Goal: Transaction & Acquisition: Book appointment/travel/reservation

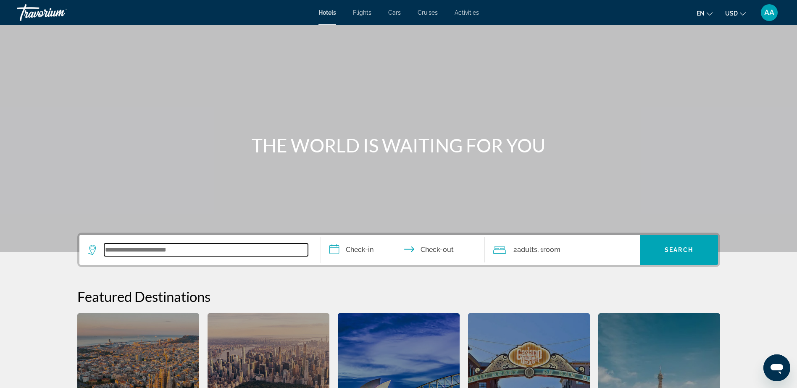
click at [140, 250] on input "Search widget" at bounding box center [206, 250] width 204 height 13
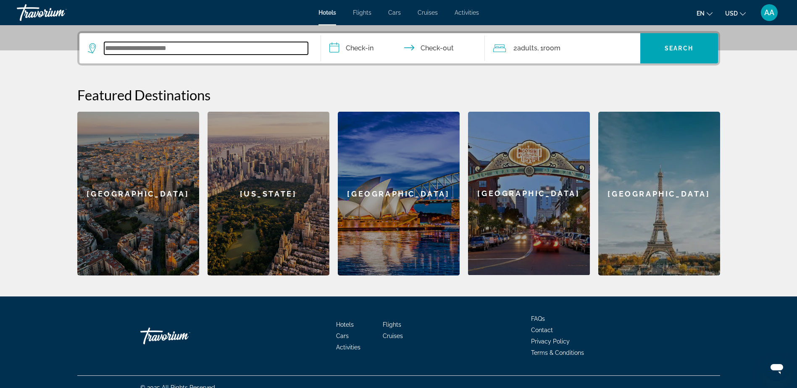
scroll to position [205, 0]
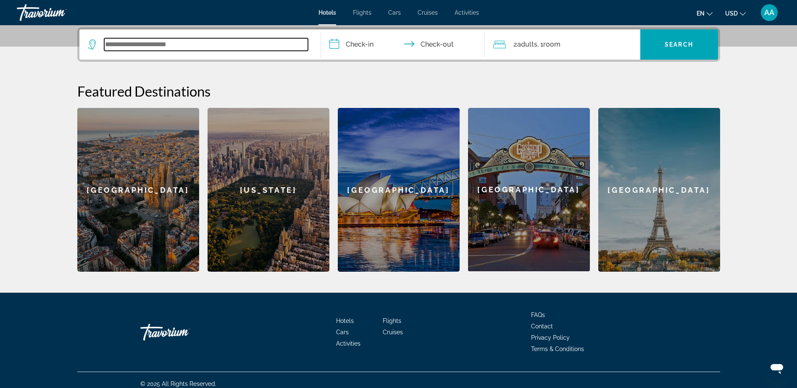
click at [176, 45] on input "Search widget" at bounding box center [206, 44] width 204 height 13
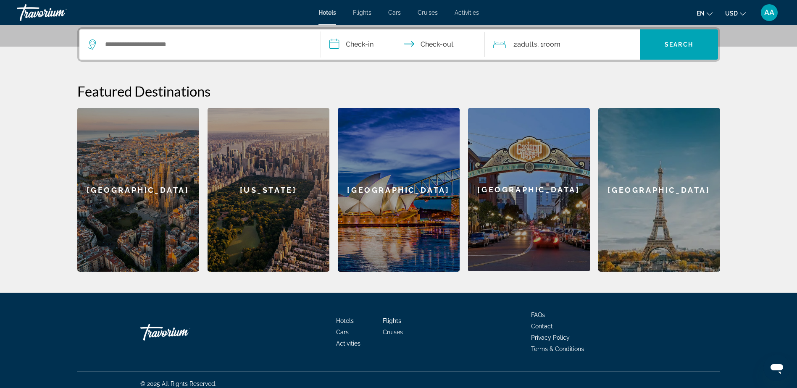
click at [426, 13] on span "Cruises" at bounding box center [428, 12] width 20 height 7
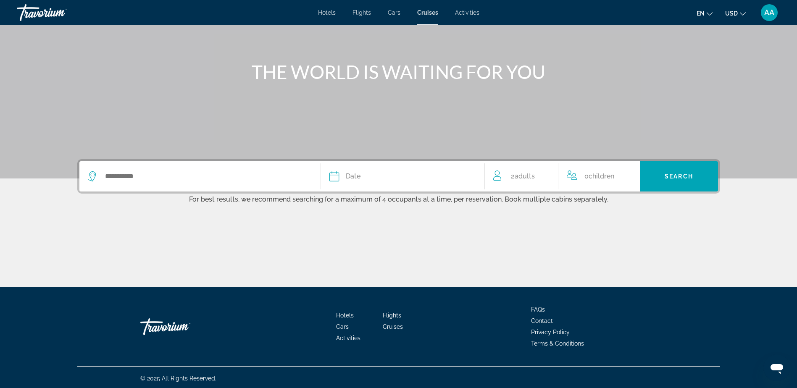
scroll to position [76, 0]
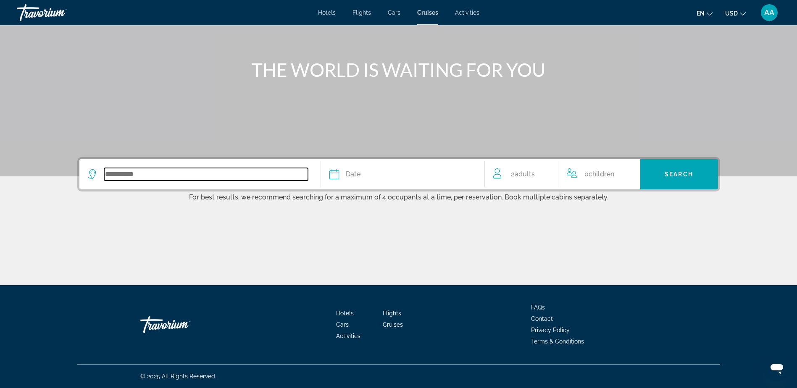
click at [151, 174] on input "Search widget" at bounding box center [206, 174] width 204 height 13
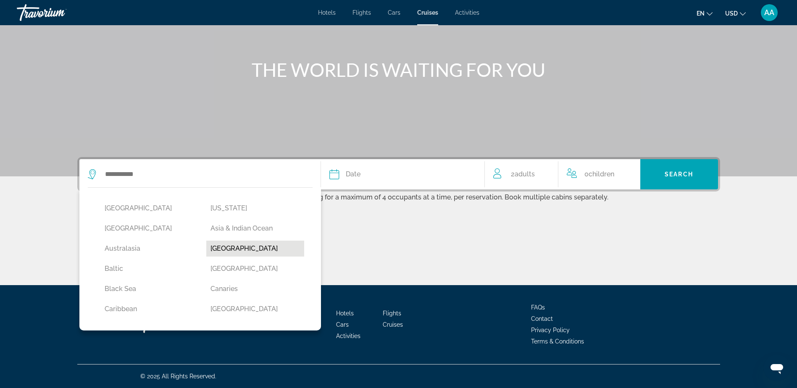
click at [218, 254] on button "[GEOGRAPHIC_DATA]" at bounding box center [255, 249] width 98 height 16
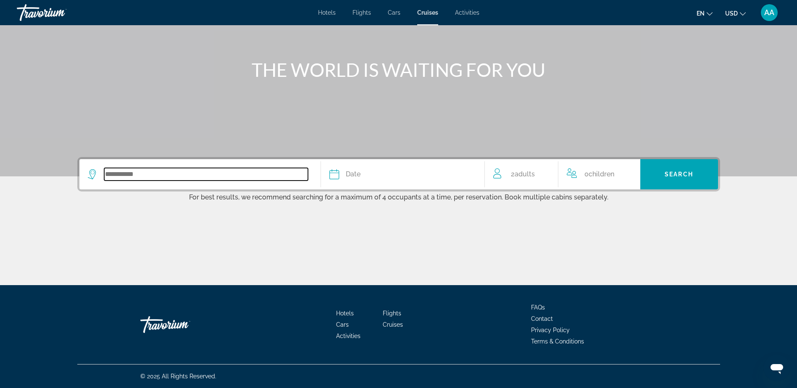
type input "*******"
click at [444, 177] on div "Date" at bounding box center [402, 174] width 147 height 12
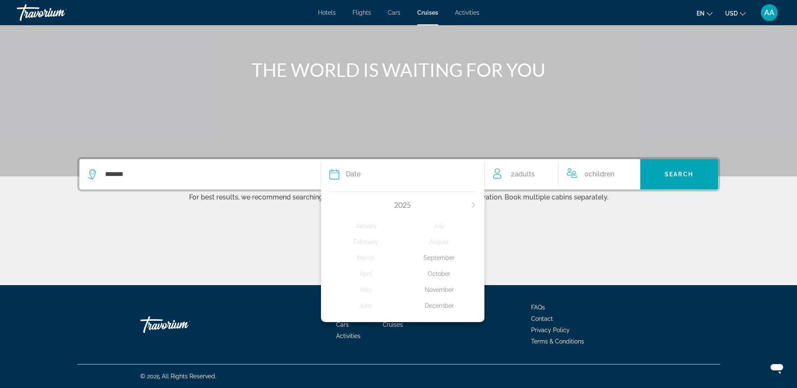
click at [474, 202] on div "2025" at bounding box center [402, 204] width 147 height 9
click at [473, 206] on icon "Next month" at bounding box center [473, 205] width 5 height 5
click at [436, 308] on div "December" at bounding box center [440, 305] width 74 height 15
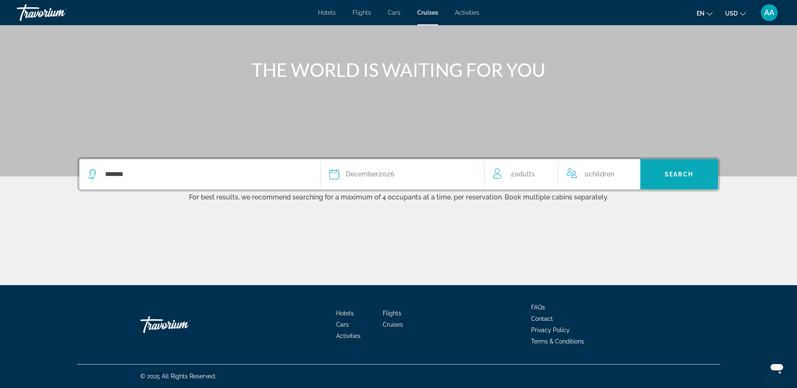
click at [684, 177] on span "Search" at bounding box center [679, 174] width 29 height 7
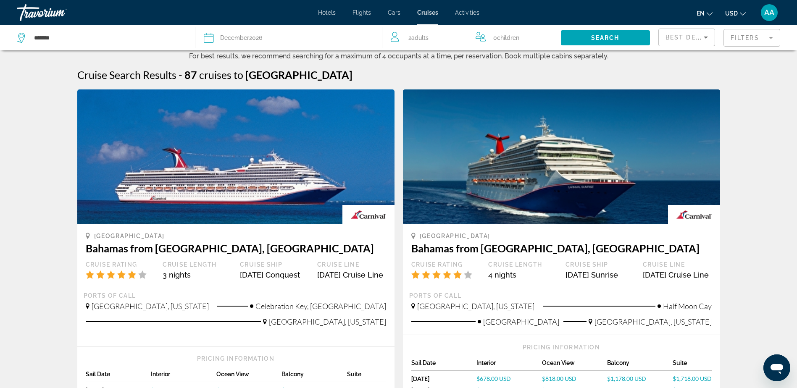
click at [234, 35] on span "December" at bounding box center [234, 37] width 29 height 7
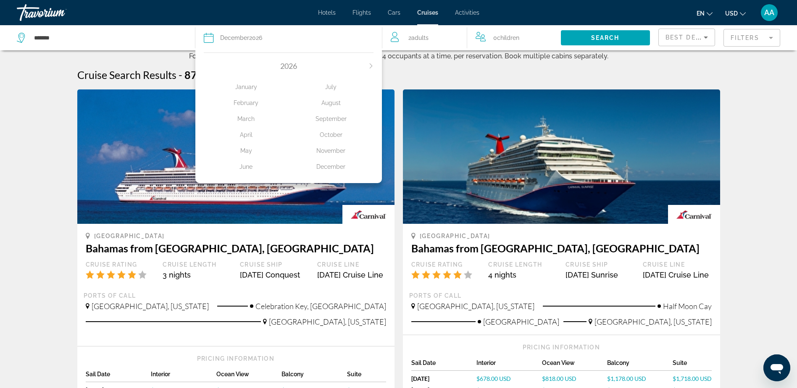
click at [234, 35] on span "December" at bounding box center [234, 37] width 29 height 7
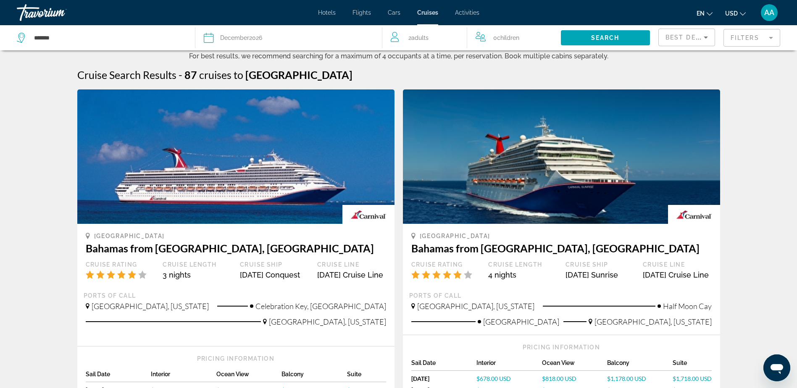
click at [740, 39] on mat-form-field "Filters" at bounding box center [752, 38] width 57 height 18
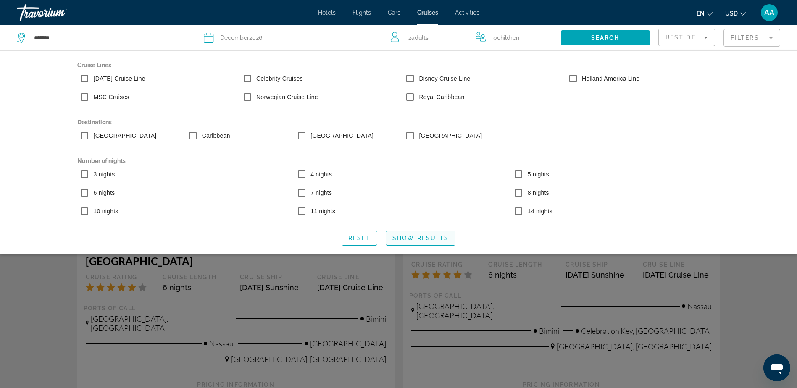
click at [427, 239] on span "Show Results" at bounding box center [420, 238] width 56 height 7
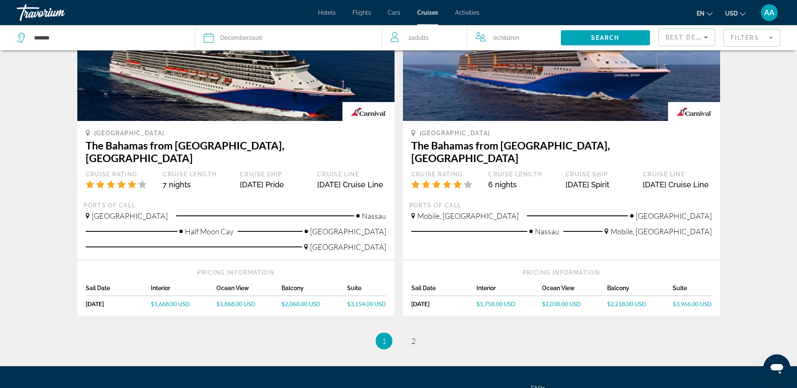
scroll to position [840, 0]
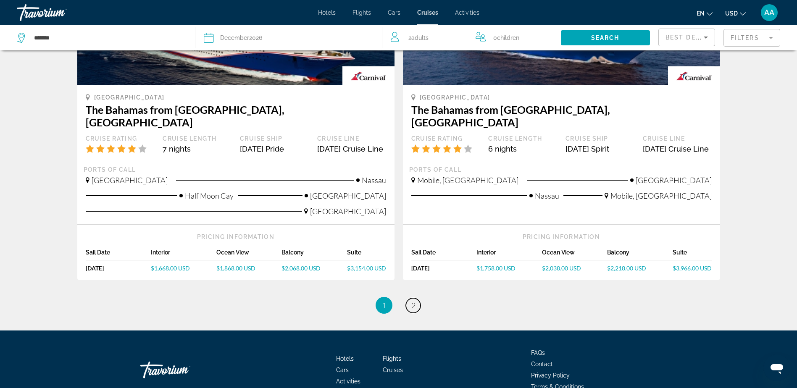
click at [416, 298] on link "page 2" at bounding box center [413, 305] width 15 height 15
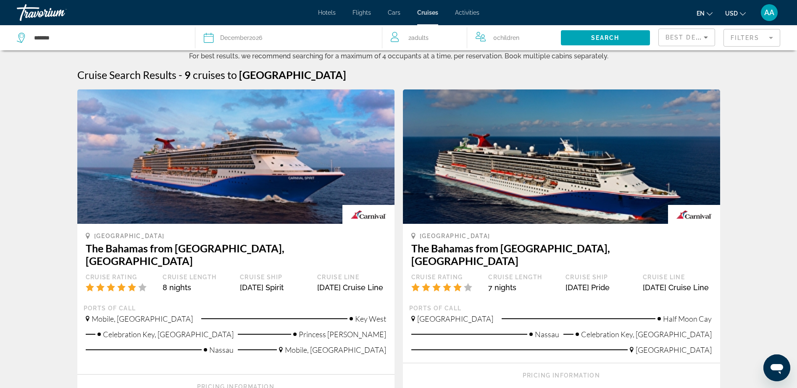
click at [463, 16] on span "Activities" at bounding box center [467, 12] width 24 height 7
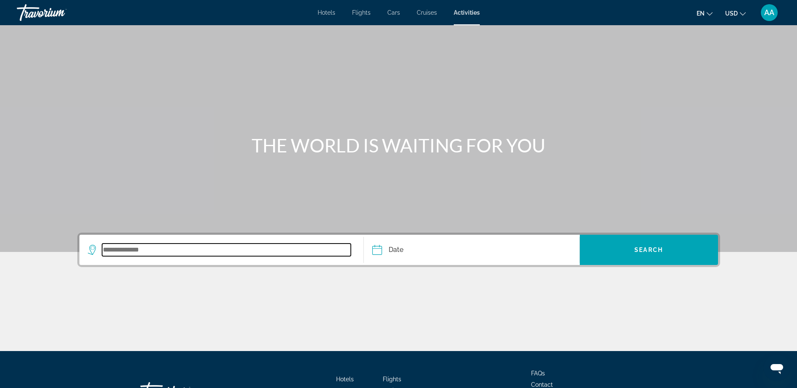
click at [227, 250] on input "Search widget" at bounding box center [226, 250] width 249 height 13
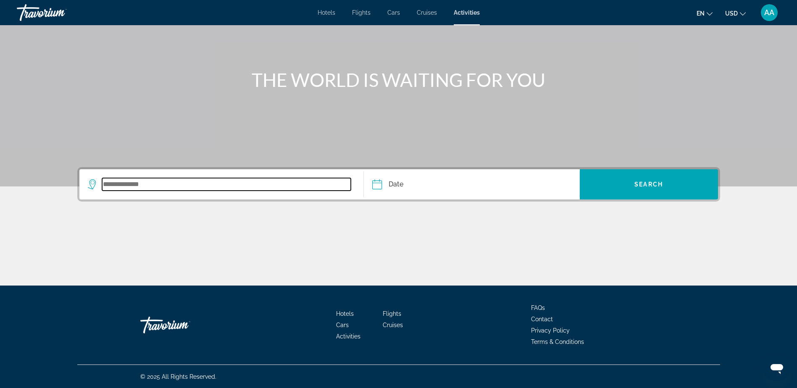
scroll to position [66, 0]
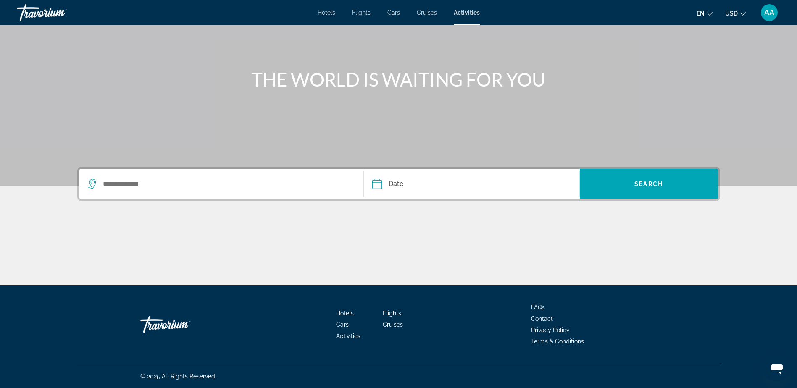
click at [427, 184] on input "Date" at bounding box center [423, 185] width 107 height 33
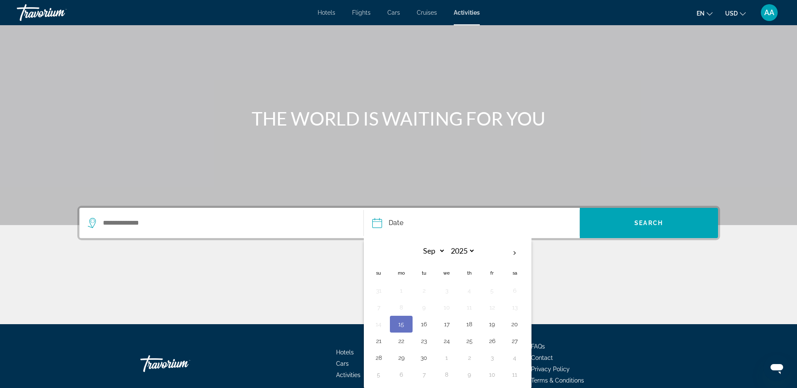
scroll to position [0, 0]
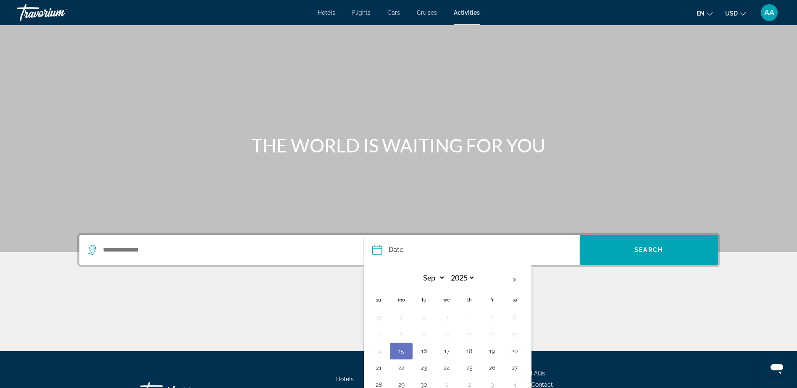
click at [331, 14] on span "Hotels" at bounding box center [327, 12] width 18 height 7
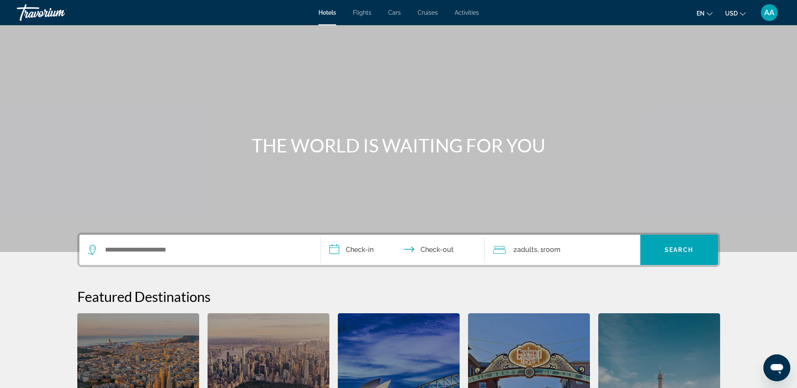
click at [366, 14] on span "Flights" at bounding box center [362, 12] width 18 height 7
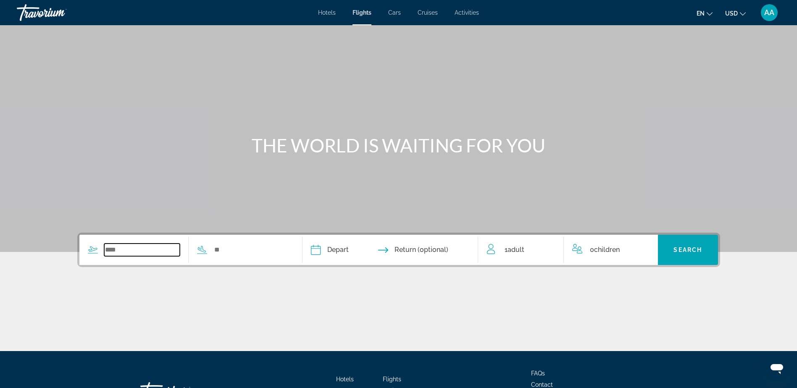
click at [148, 253] on input "Search widget" at bounding box center [142, 250] width 76 height 13
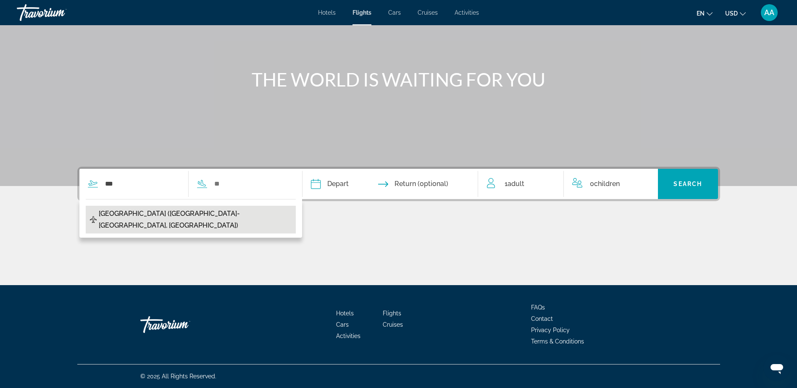
click at [153, 214] on span "[GEOGRAPHIC_DATA] ([GEOGRAPHIC_DATA]-[GEOGRAPHIC_DATA], [GEOGRAPHIC_DATA])" at bounding box center [195, 220] width 193 height 24
type input "**********"
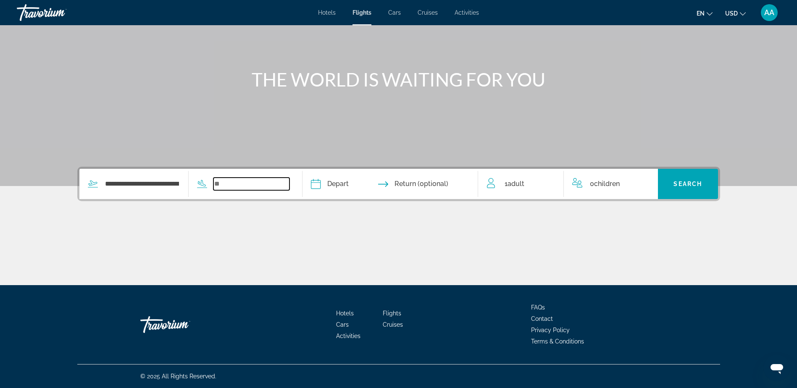
click at [242, 181] on input "Search widget" at bounding box center [251, 184] width 76 height 13
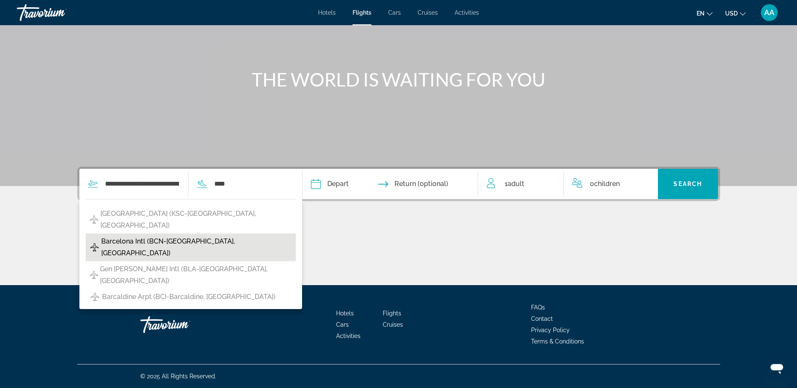
click at [145, 236] on span "Barcelona Intl (BCN-[GEOGRAPHIC_DATA], [GEOGRAPHIC_DATA])" at bounding box center [196, 248] width 190 height 24
type input "**********"
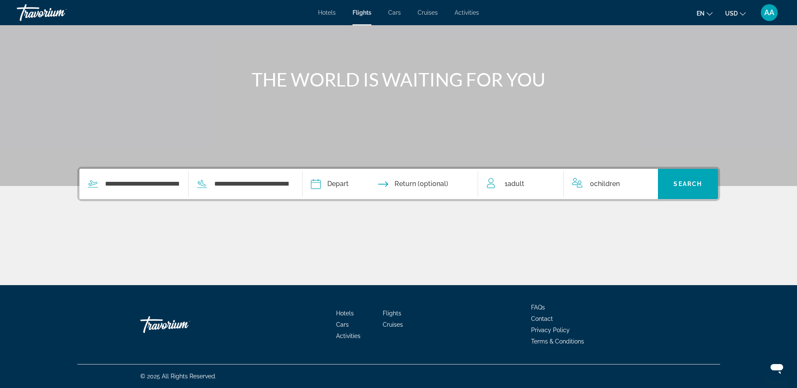
click at [343, 184] on input "Depart date" at bounding box center [352, 185] width 87 height 33
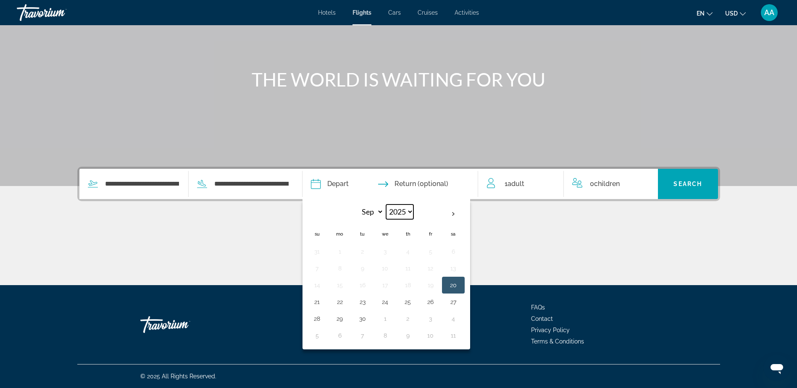
click at [409, 208] on select "**** **** **** **** **** ****" at bounding box center [399, 212] width 27 height 15
select select "****"
click at [388, 205] on select "**** **** **** **** **** ****" at bounding box center [399, 212] width 27 height 15
click at [454, 215] on th "Next month" at bounding box center [453, 214] width 23 height 18
click at [316, 216] on th "Previous month" at bounding box center [317, 214] width 23 height 18
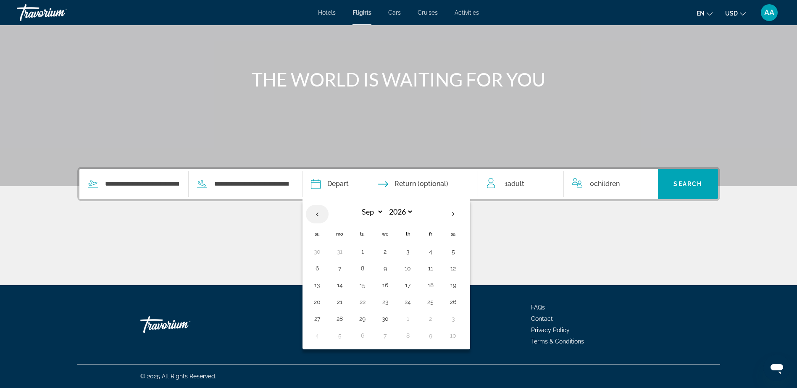
click at [316, 216] on th "Previous month" at bounding box center [317, 214] width 23 height 18
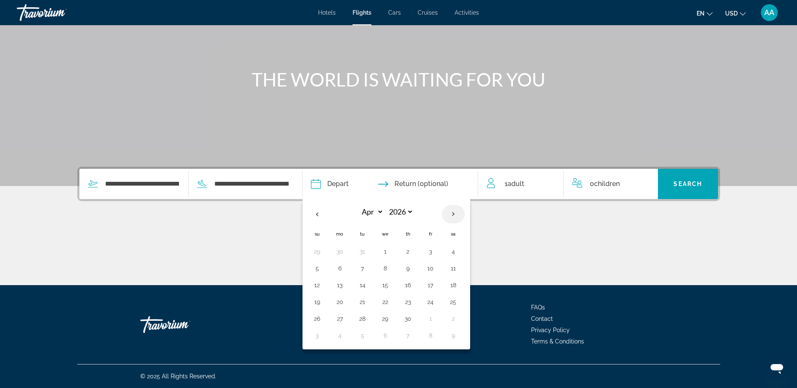
click at [453, 211] on th "Next month" at bounding box center [453, 214] width 23 height 18
click at [319, 214] on th "Previous month" at bounding box center [317, 214] width 23 height 18
select select "*"
click at [433, 334] on button "8" at bounding box center [430, 336] width 13 height 12
type input "**********"
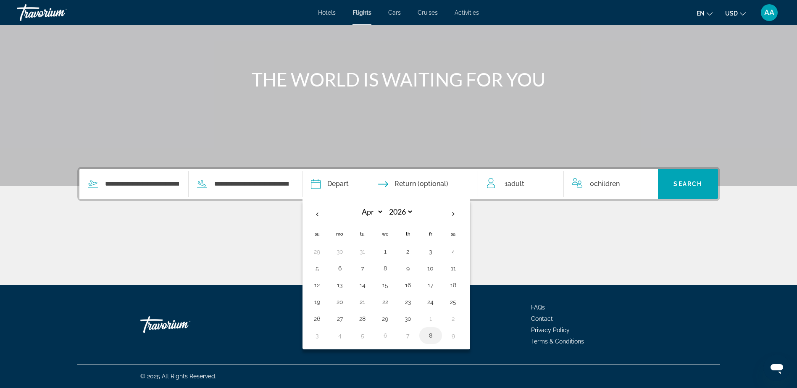
select select "*"
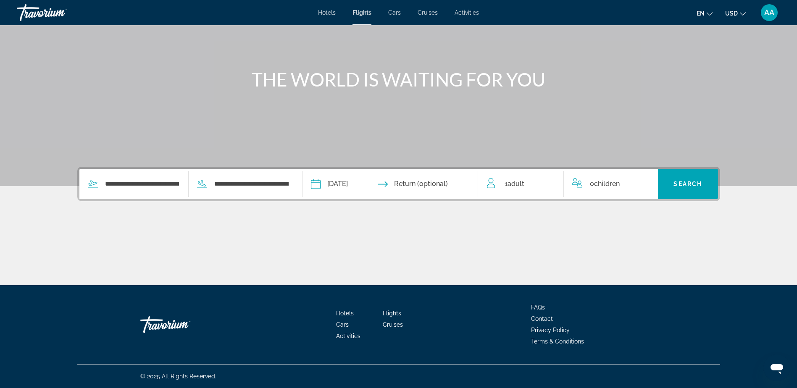
click at [428, 181] on input "Return date" at bounding box center [438, 185] width 87 height 33
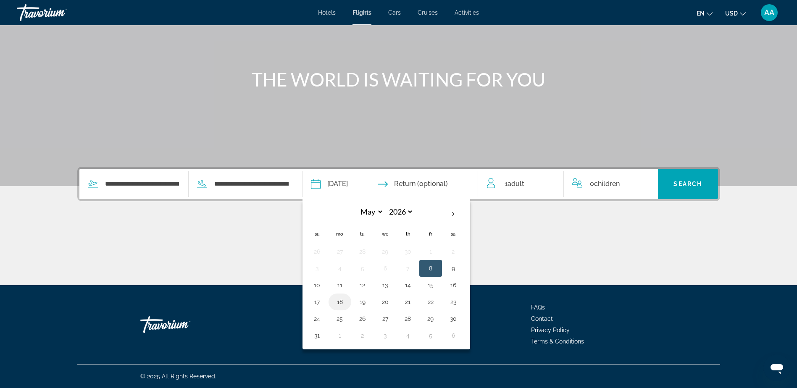
click at [345, 302] on button "18" at bounding box center [339, 302] width 13 height 12
type input "**********"
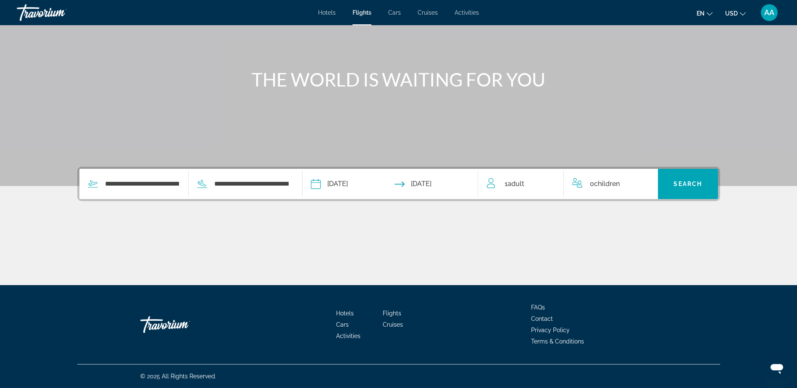
click at [524, 182] on span "Adult" at bounding box center [516, 184] width 17 height 8
click at [522, 182] on span "Adult" at bounding box center [522, 183] width 17 height 8
click at [549, 179] on icon "Increment adults" at bounding box center [552, 182] width 8 height 10
click at [685, 184] on span "Search" at bounding box center [688, 184] width 29 height 7
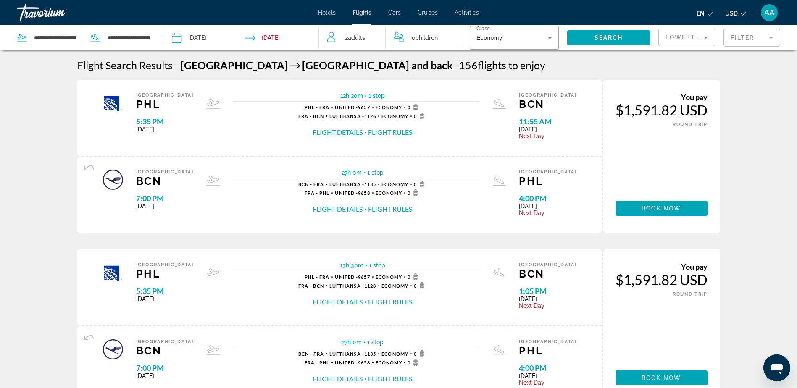
click at [763, 35] on mat-form-field "Filter" at bounding box center [752, 38] width 57 height 18
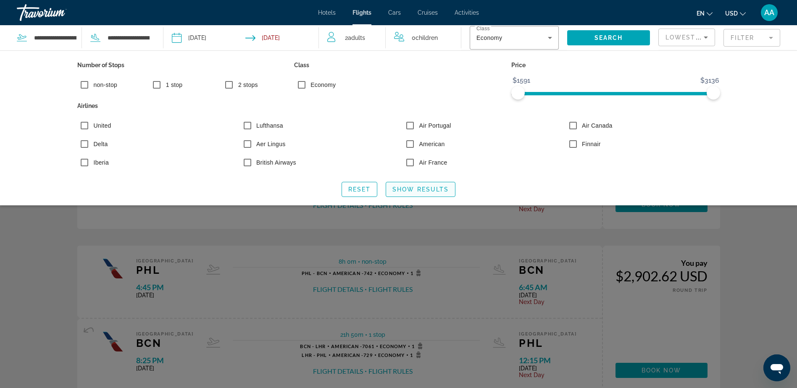
click at [413, 193] on span "Search widget" at bounding box center [420, 189] width 69 height 20
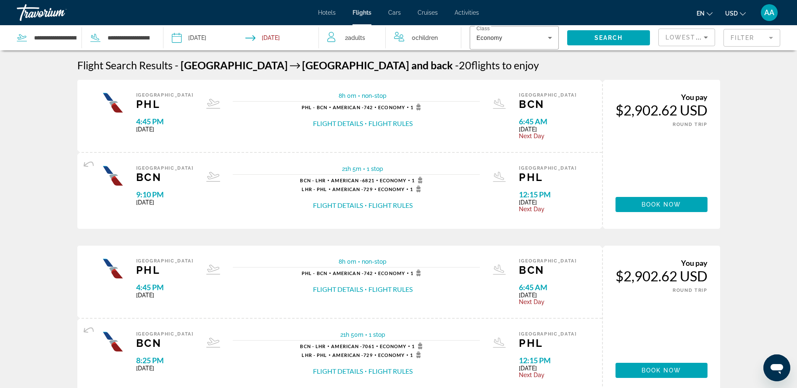
click at [329, 11] on span "Hotels" at bounding box center [327, 12] width 18 height 7
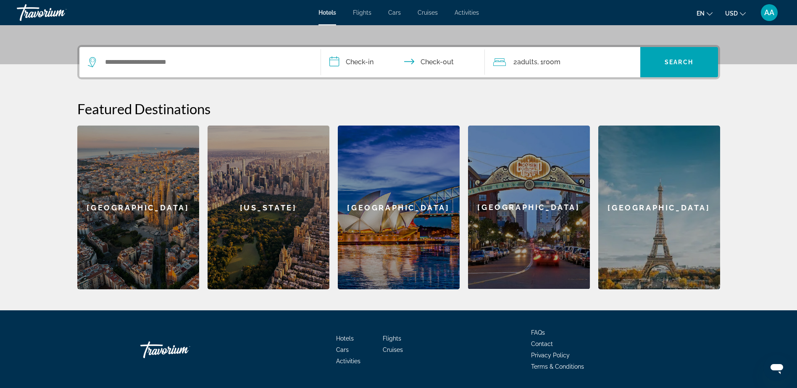
scroll to position [210, 0]
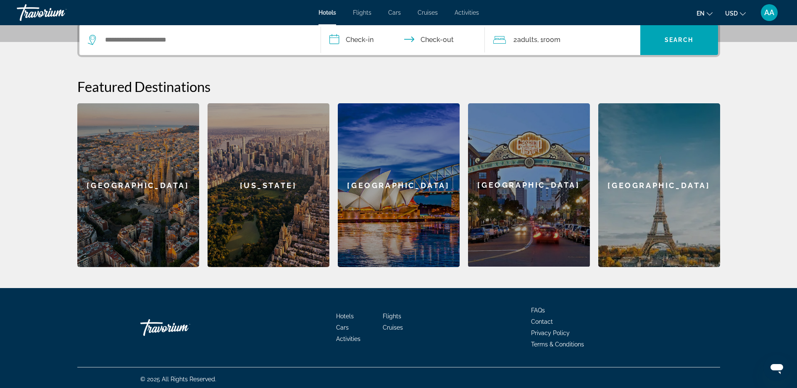
click at [120, 184] on div "[GEOGRAPHIC_DATA]" at bounding box center [138, 185] width 122 height 164
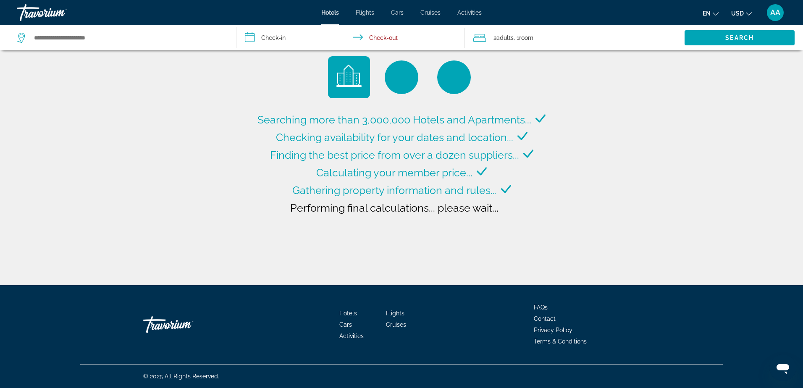
type input "**********"
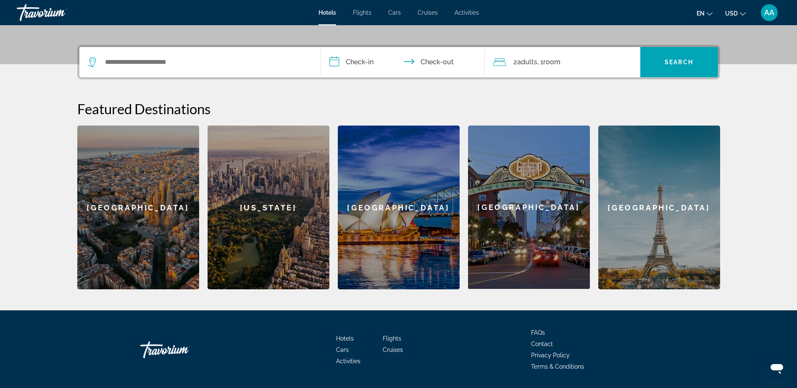
scroll to position [168, 0]
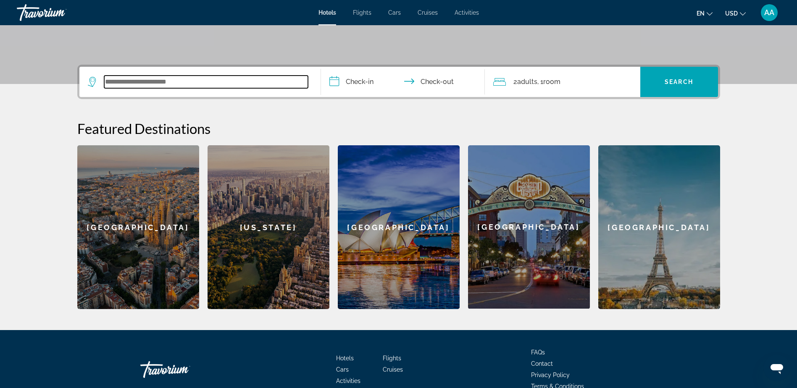
click at [184, 80] on input "Search widget" at bounding box center [206, 82] width 204 height 13
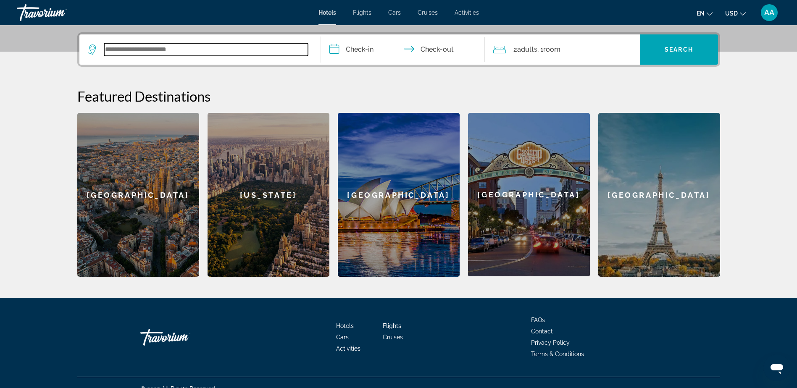
scroll to position [205, 0]
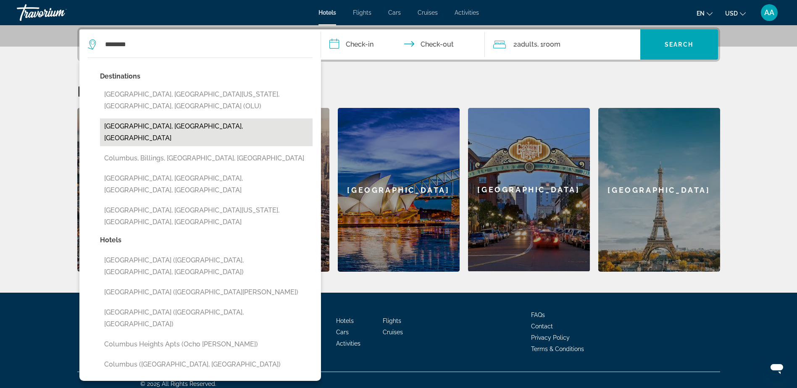
click at [154, 118] on button "Columbus, OH, United States" at bounding box center [206, 132] width 213 height 28
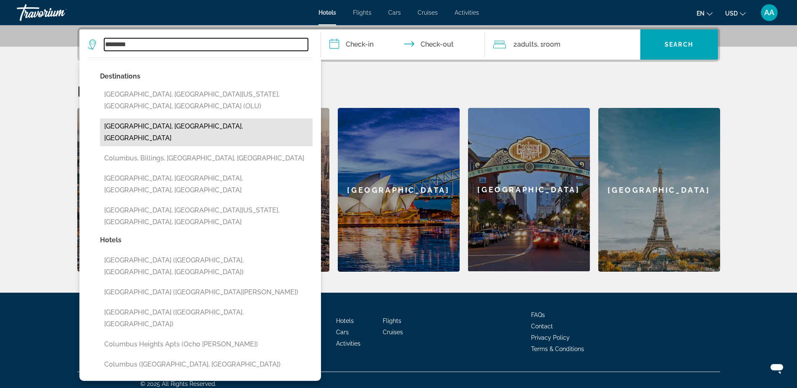
type input "**********"
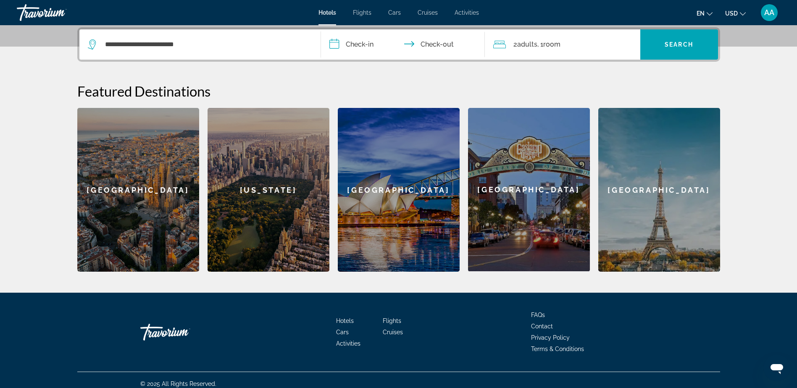
click at [370, 42] on input "**********" at bounding box center [404, 45] width 167 height 33
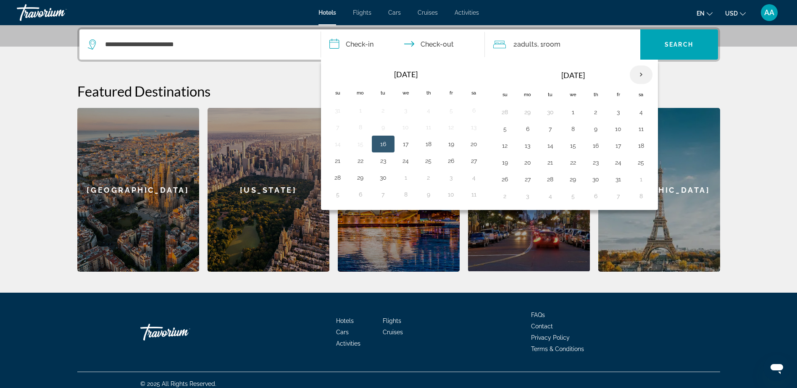
click at [641, 73] on th "Next month" at bounding box center [641, 75] width 23 height 18
click at [641, 114] on button "6" at bounding box center [640, 112] width 13 height 12
click at [553, 129] on button "9" at bounding box center [550, 129] width 13 height 12
type input "**********"
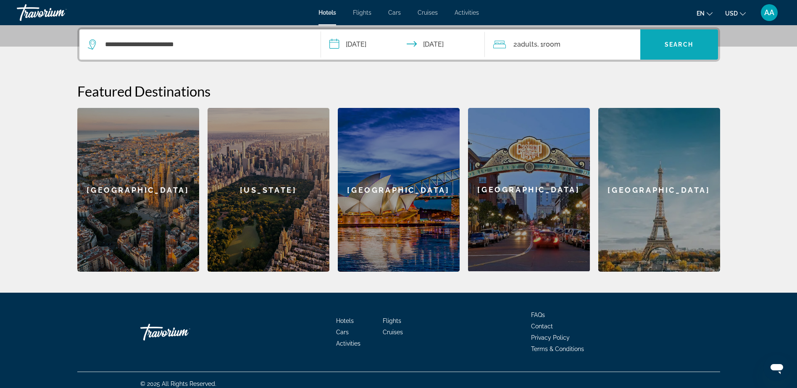
click at [683, 45] on span "Search" at bounding box center [679, 44] width 29 height 7
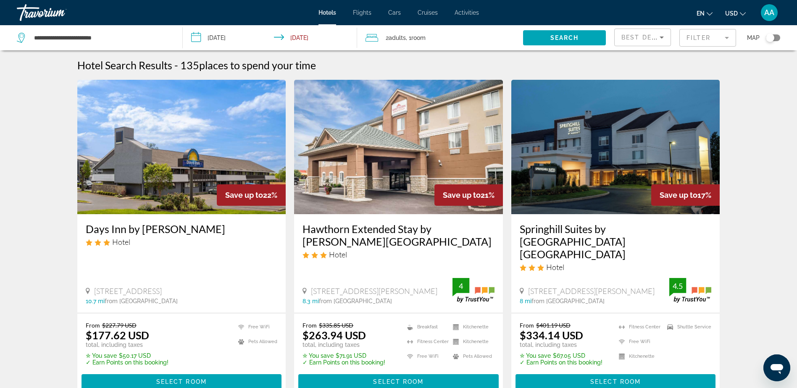
click at [711, 39] on mat-form-field "Filter" at bounding box center [707, 38] width 57 height 18
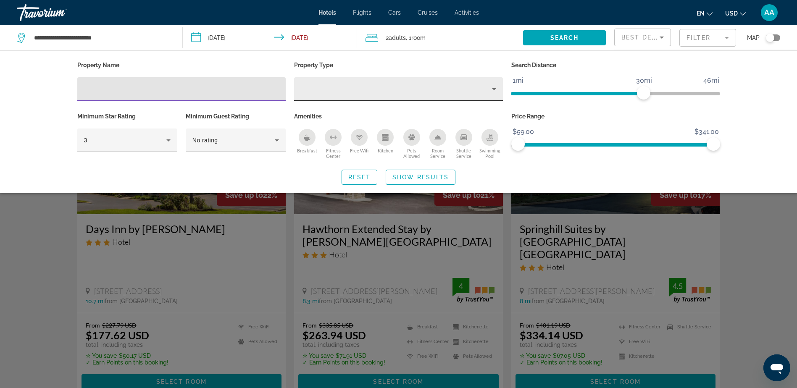
click at [491, 87] on icon "Property type" at bounding box center [494, 89] width 10 height 10
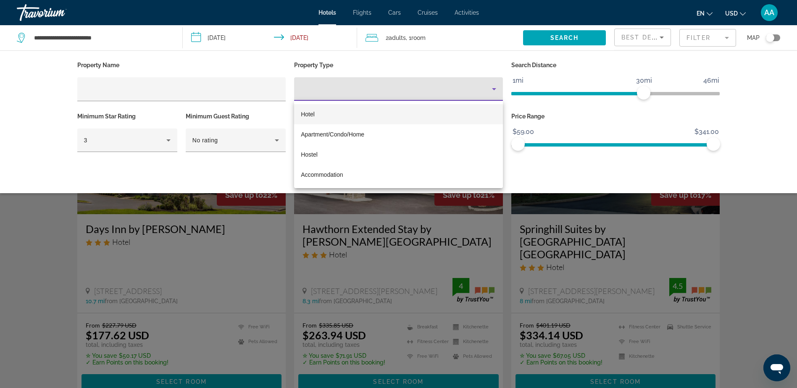
click at [424, 115] on mat-option "Hotel" at bounding box center [398, 114] width 209 height 20
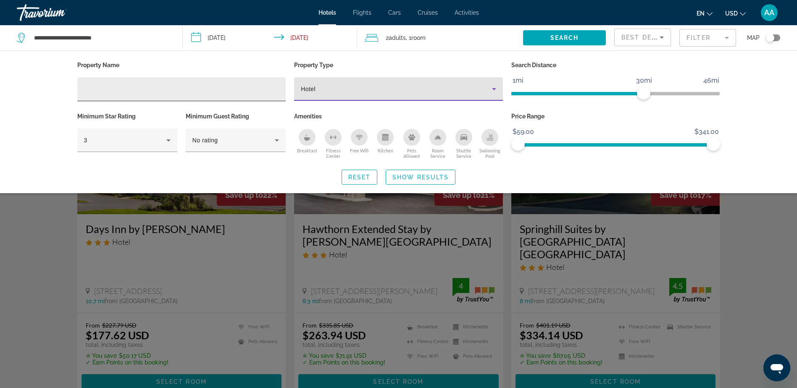
click at [181, 87] on input "Hotel Filters" at bounding box center [181, 89] width 195 height 10
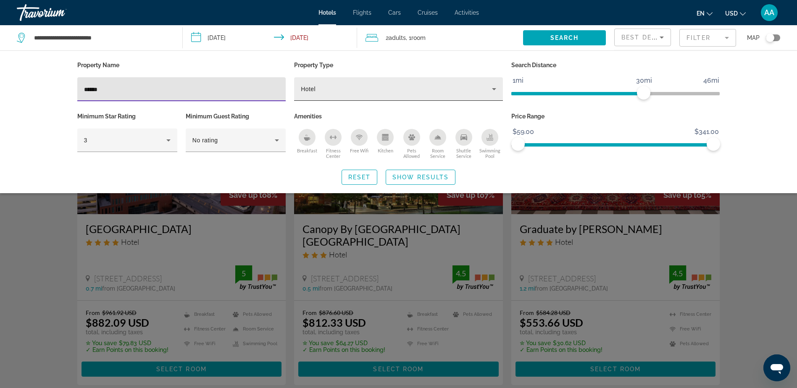
type input "******"
click at [498, 89] on icon "Property type" at bounding box center [494, 89] width 10 height 10
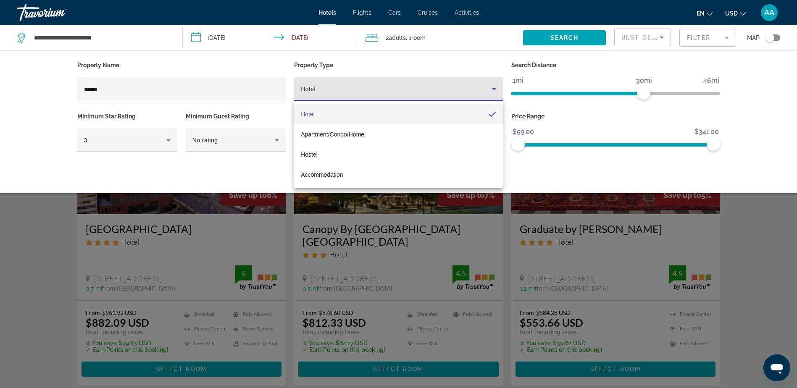
click at [490, 118] on mat-option "Hotel" at bounding box center [398, 114] width 209 height 20
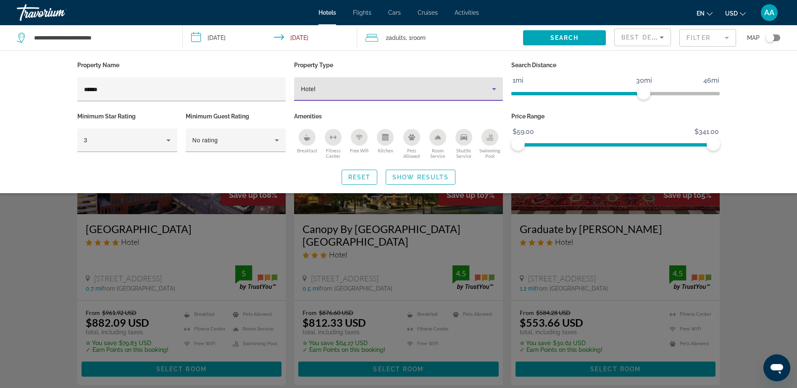
click at [493, 87] on icon "Property type" at bounding box center [494, 89] width 10 height 10
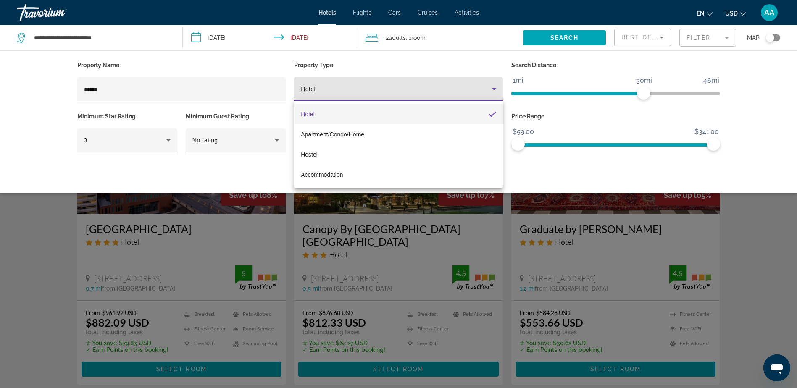
click at [493, 87] on div at bounding box center [398, 194] width 797 height 388
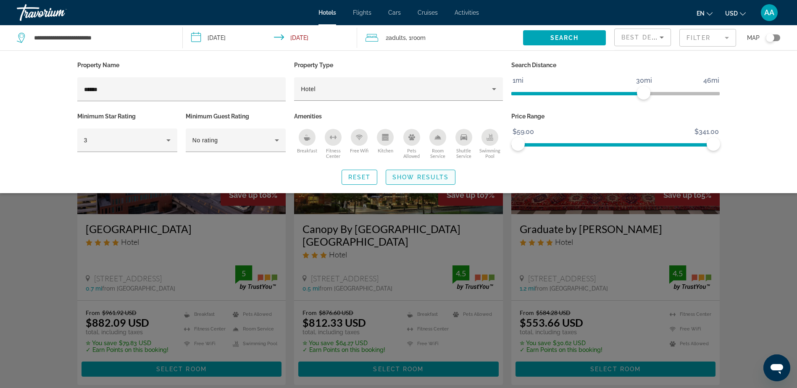
click at [440, 176] on span "Show Results" at bounding box center [420, 177] width 56 height 7
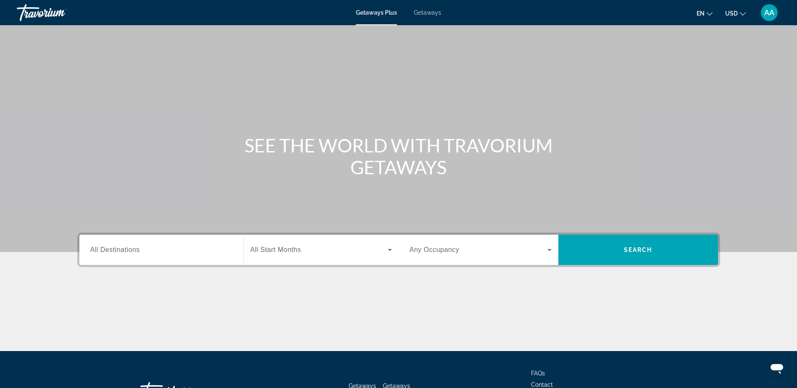
click at [102, 250] on span "All Destinations" at bounding box center [115, 249] width 50 height 7
click at [102, 250] on input "Destination All Destinations" at bounding box center [161, 250] width 142 height 10
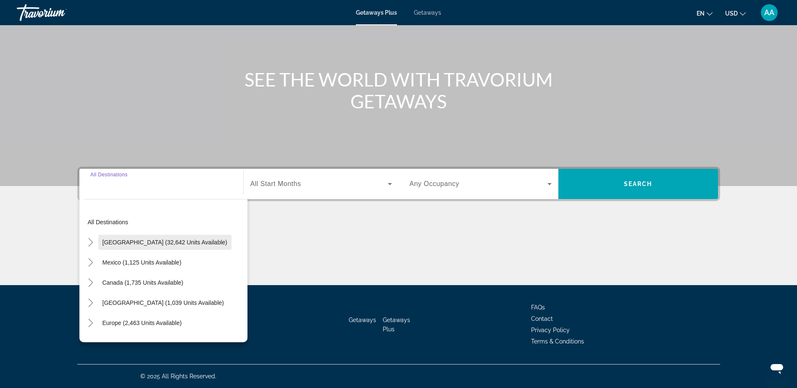
click at [132, 236] on span "Search widget" at bounding box center [164, 242] width 133 height 20
type input "**********"
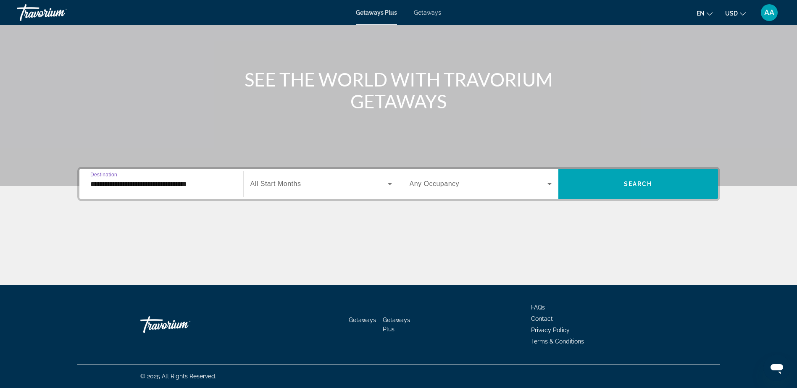
click at [138, 184] on input "**********" at bounding box center [161, 184] width 142 height 10
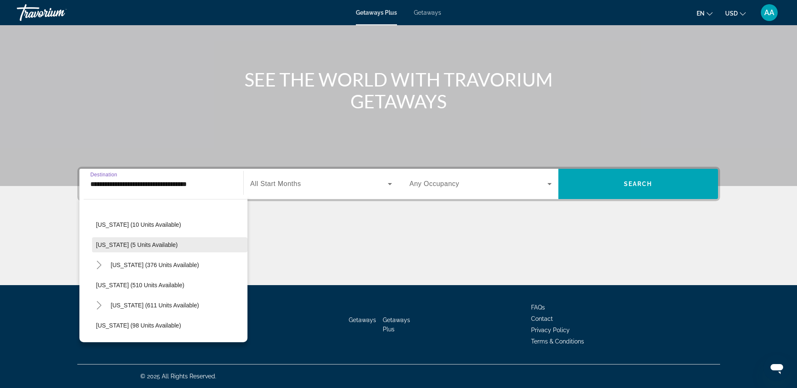
scroll to position [210, 0]
